Goal: Transaction & Acquisition: Purchase product/service

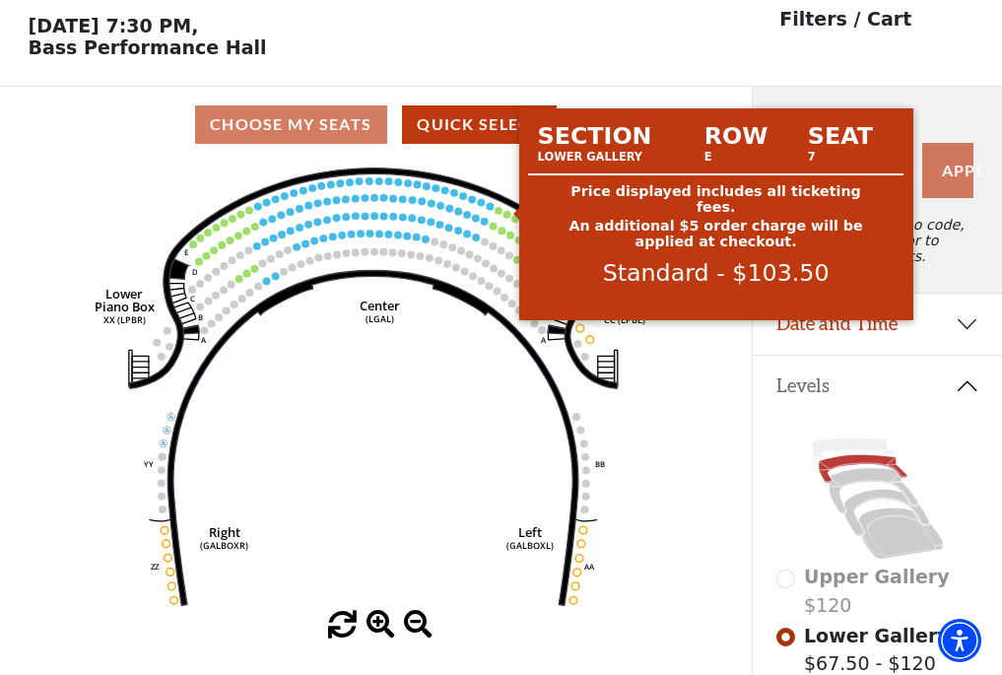
scroll to position [92, 0]
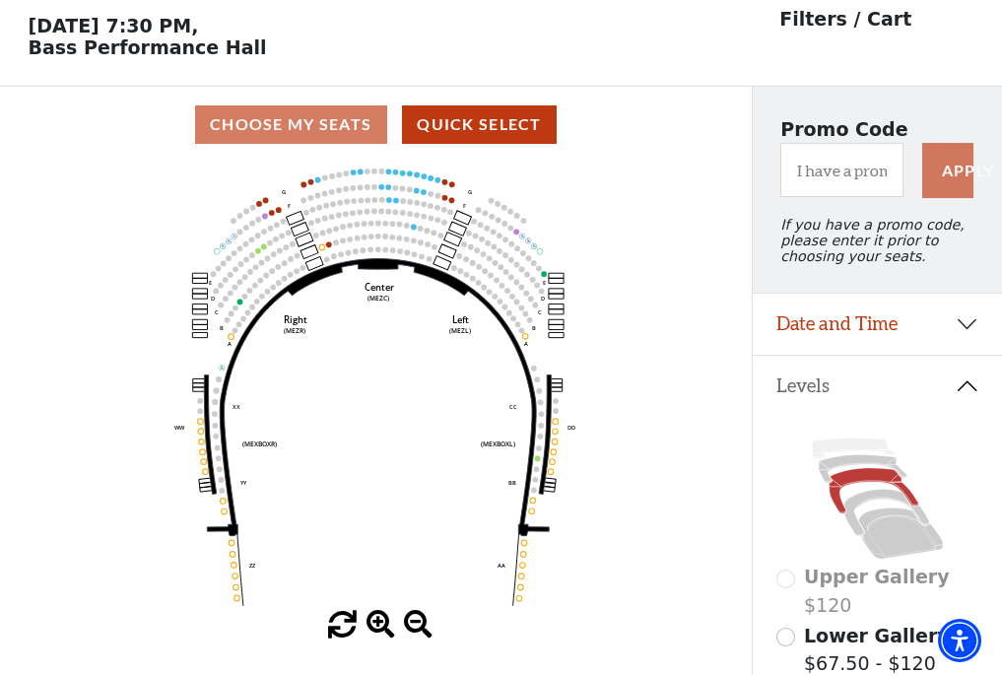
scroll to position [92, 0]
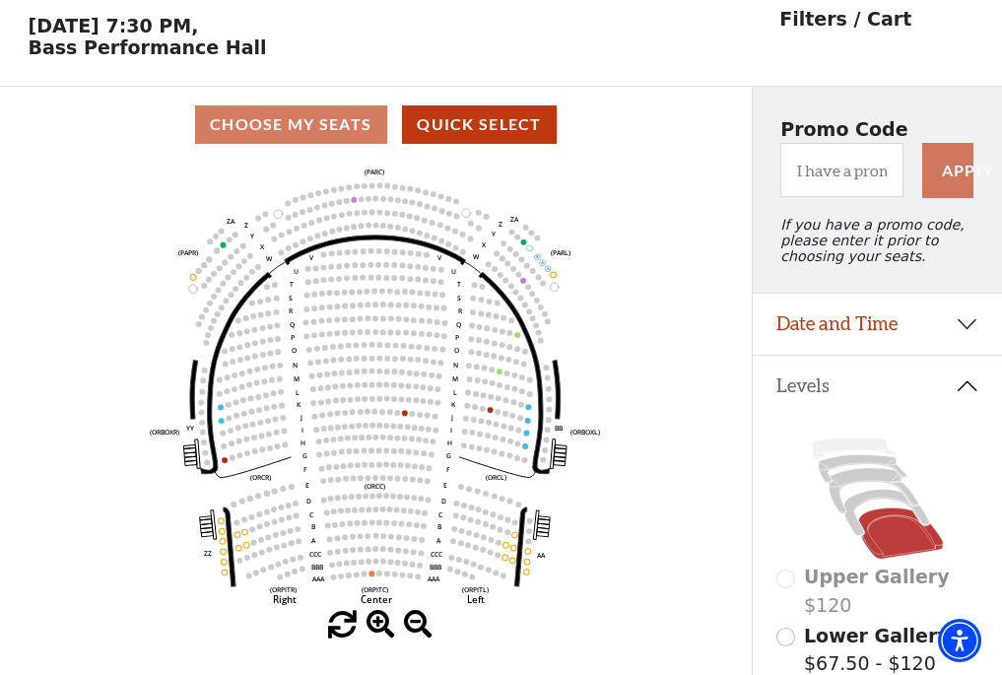
scroll to position [92, 0]
